Goal: Task Accomplishment & Management: Complete application form

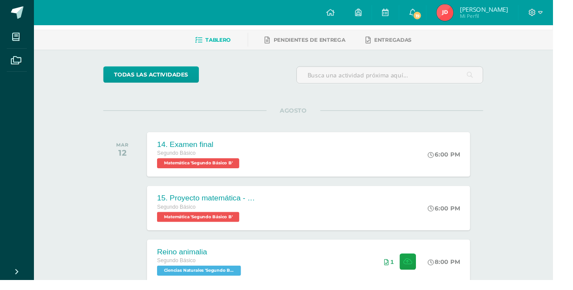
scroll to position [37, 0]
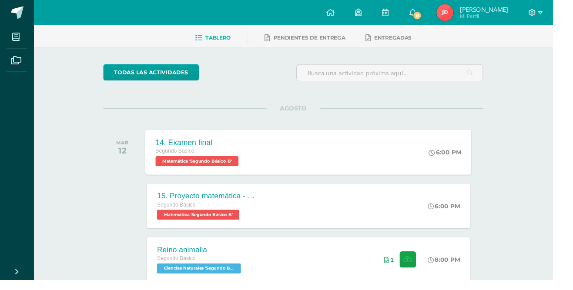
click at [436, 158] on div "14. Examen final Segundo Básico Matemática 'Segundo Básico B' 6:00 PM 14. Exame…" at bounding box center [320, 157] width 338 height 47
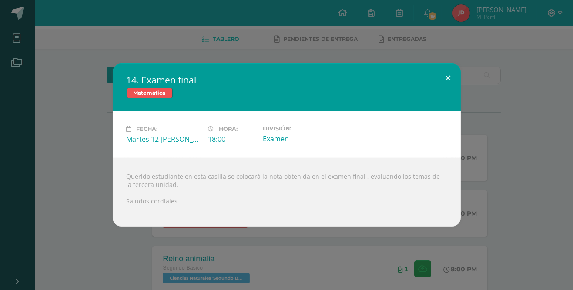
click at [448, 93] on button at bounding box center [448, 79] width 25 height 30
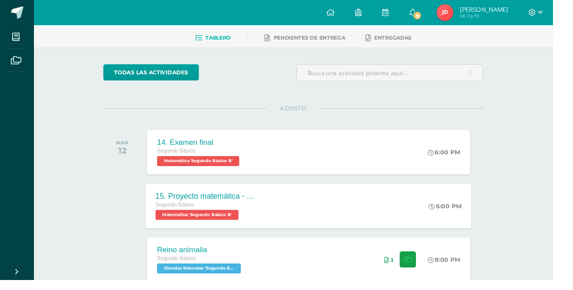
click at [327, 214] on div "15. Proyecto matemática - Juego matemático Segundo Básico Matemática 'Segundo B…" at bounding box center [320, 213] width 338 height 47
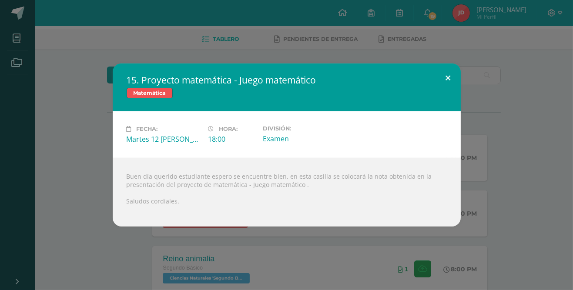
click at [436, 85] on button at bounding box center [448, 79] width 25 height 30
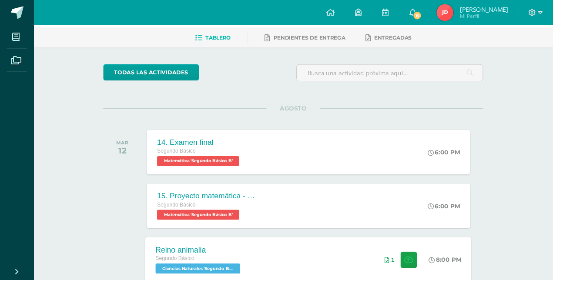
click at [363, 267] on div "Reino animalia Segundo Básico Ciencias Naturales 'Segundo Básico B' 8:00 PM 1 R…" at bounding box center [320, 269] width 338 height 47
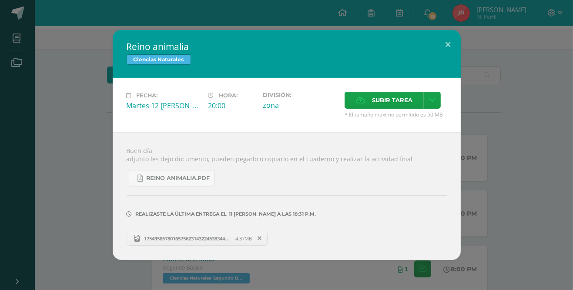
click at [225, 242] on span "17549585780165756231432245383446.jpg" at bounding box center [188, 238] width 96 height 7
click at [456, 39] on button at bounding box center [448, 45] width 25 height 30
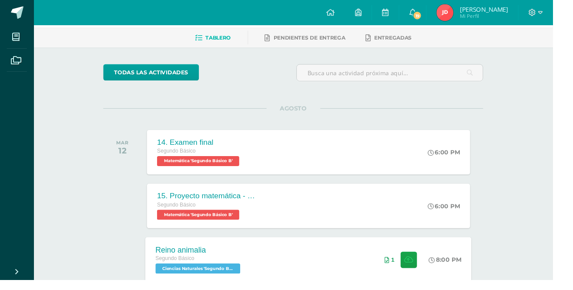
click at [253, 263] on div "Reino animalia Segundo Básico Ciencias Naturales 'Segundo Básico B'" at bounding box center [206, 269] width 111 height 47
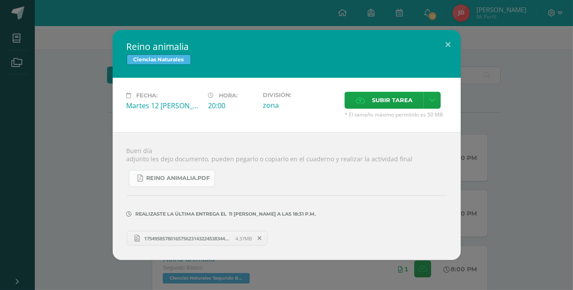
click at [189, 185] on link "Reino animalia.pdf" at bounding box center [172, 178] width 86 height 17
click at [379, 100] on span "Subir tarea" at bounding box center [392, 100] width 40 height 16
click at [0, 0] on input "Subir tarea" at bounding box center [0, 0] width 0 height 0
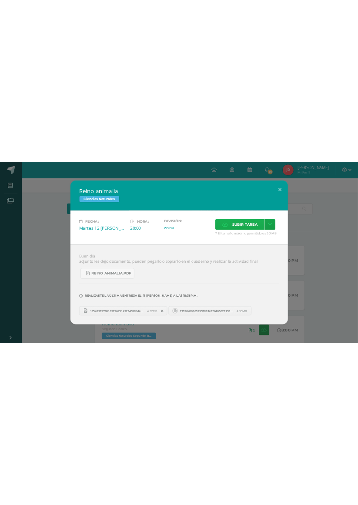
scroll to position [0, 0]
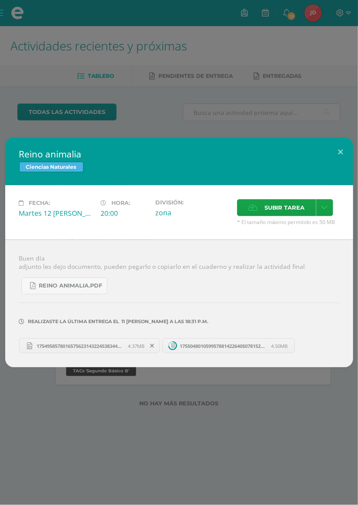
click at [3, 30] on div "Reino animalia Ciencias Naturales Fecha: Martes 12 [PERSON_NAME] Hora: 20:00 Di…" at bounding box center [179, 252] width 358 height 505
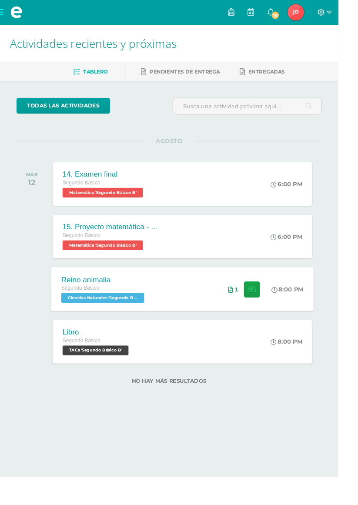
click at [220, 290] on div "Reino animalia Segundo Básico Ciencias Naturales 'Segundo Básico B' 8:00 PM 1 R…" at bounding box center [193, 306] width 278 height 47
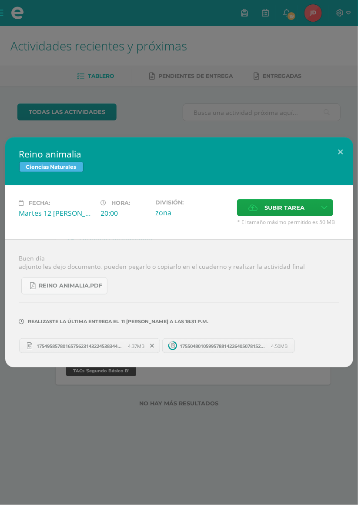
click at [207, 282] on div "Reino animalia.pdf" at bounding box center [179, 283] width 320 height 24
click at [82, 88] on div "Reino animalia Ciencias Naturales Fecha: Martes 12 [PERSON_NAME] Hora: 20:00 Di…" at bounding box center [179, 252] width 358 height 505
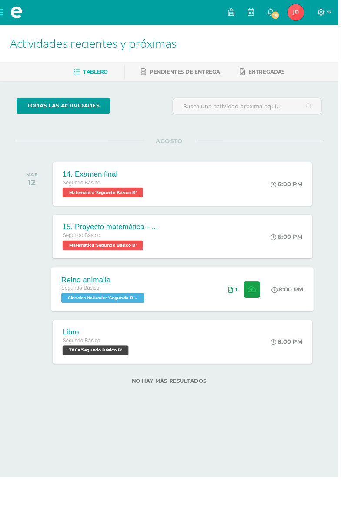
click at [194, 290] on div "Reino animalia Segundo Básico Ciencias Naturales 'Segundo Básico B' 8:00 PM 1 R…" at bounding box center [193, 306] width 278 height 47
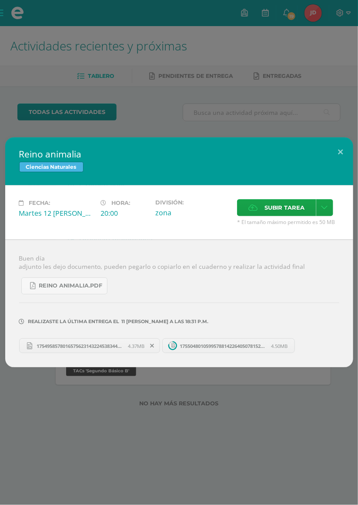
click at [179, 110] on div "Reino animalia Ciencias Naturales Fecha: Martes 12 [PERSON_NAME] Hora: 20:00 Di…" at bounding box center [179, 252] width 358 height 505
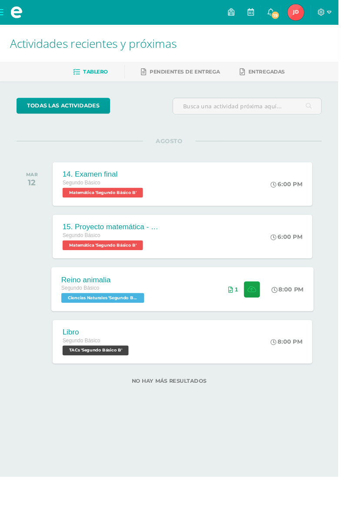
click at [229, 290] on div "Reino animalia Segundo Básico Ciencias Naturales 'Segundo Básico B' 8:00 PM 1 R…" at bounding box center [193, 306] width 278 height 47
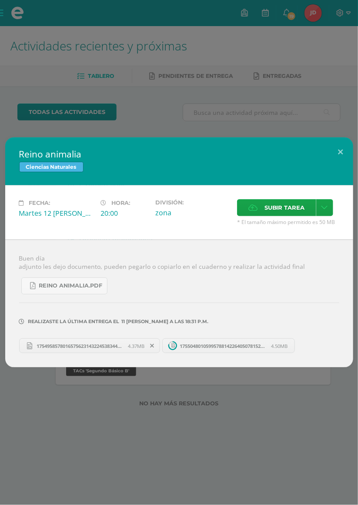
click at [281, 290] on div "Buen día adjunto les dejo documento, pueden pegarlo o copiarlo en el cuaderno y…" at bounding box center [179, 304] width 348 height 128
click at [275, 290] on span "4.50MB" at bounding box center [280, 346] width 17 height 7
click at [293, 215] on span "Subir tarea" at bounding box center [285, 208] width 40 height 16
click at [0, 0] on input "Subir tarea" at bounding box center [0, 0] width 0 height 0
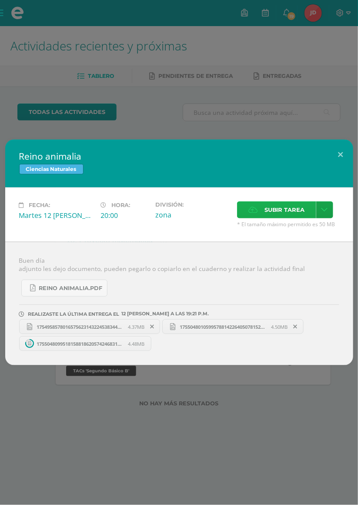
click at [285, 212] on span "Subir tarea" at bounding box center [285, 210] width 40 height 16
click at [0, 0] on input "Subir tarea" at bounding box center [0, 0] width 0 height 0
click at [251, 290] on span "17550480105995788142264050781522.jpg" at bounding box center [224, 327] width 96 height 7
click at [99, 290] on link "17549585780165756231432245383446.jpg 4.37MB" at bounding box center [89, 326] width 141 height 15
click at [110, 290] on link "17550480995181588186205742468317.jpg 4.48MB" at bounding box center [89, 343] width 141 height 15
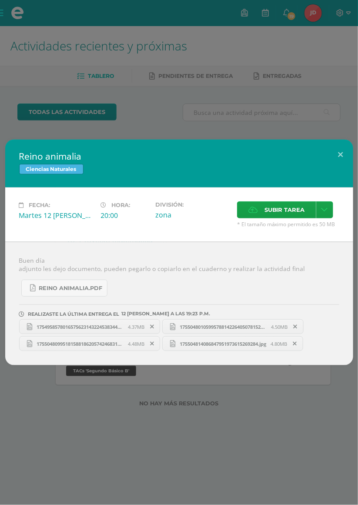
click at [223, 290] on span "175504814086847951973615269284.jpg" at bounding box center [223, 344] width 95 height 7
click at [348, 144] on button at bounding box center [341, 155] width 25 height 30
